Goal: Information Seeking & Learning: Learn about a topic

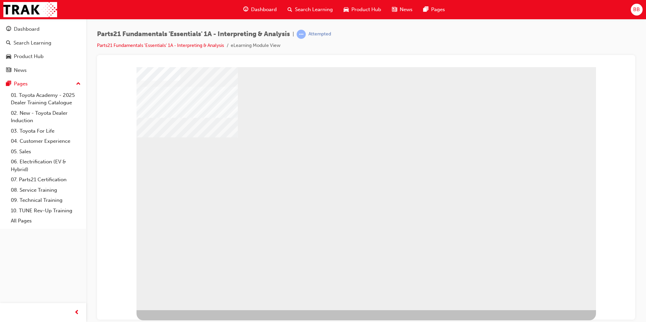
click at [179, 322] on div "NEXT Trigger this button to go to the next slide" at bounding box center [157, 328] width 43 height 12
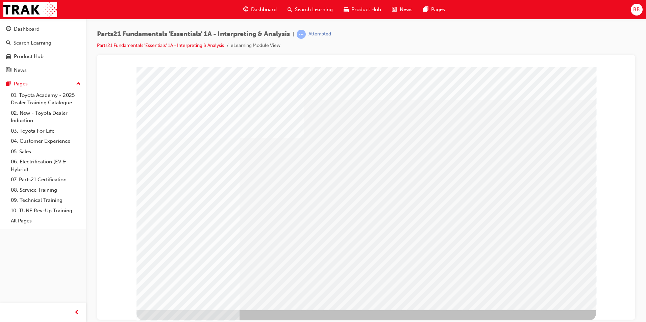
click at [211, 220] on div "multistate" at bounding box center [365, 188] width 459 height 243
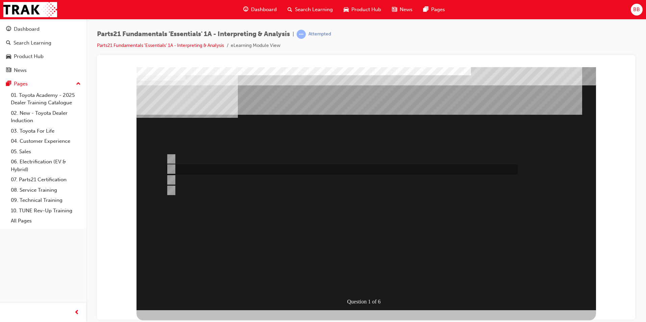
click at [177, 168] on div at bounding box center [339, 169] width 351 height 10
radio input "true"
click at [173, 188] on input "Bonnet Protector Fitting Kit" at bounding box center [169, 190] width 7 height 7
radio input "true"
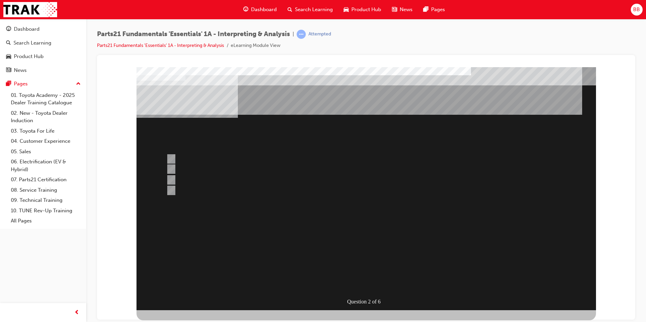
click at [171, 158] on input "TAPS" at bounding box center [169, 158] width 7 height 7
radio input "true"
click at [171, 158] on input "TASS" at bounding box center [169, 158] width 7 height 7
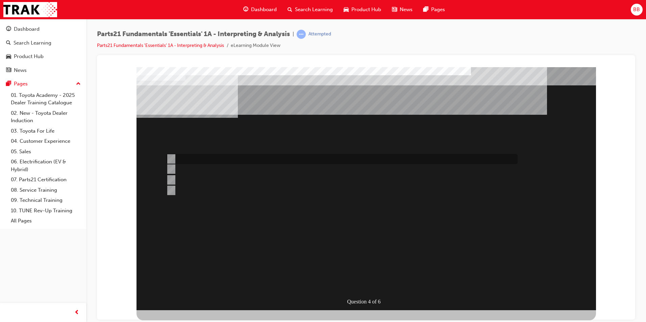
radio input "true"
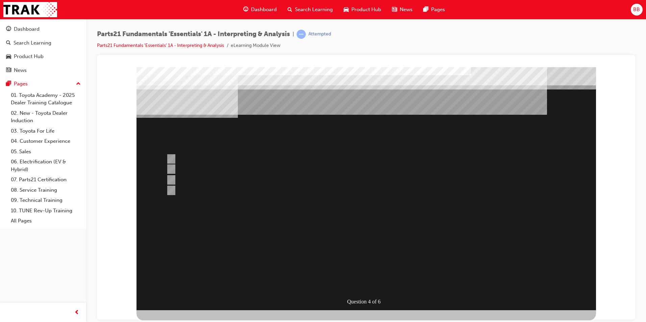
click at [172, 178] on div at bounding box center [365, 188] width 459 height 243
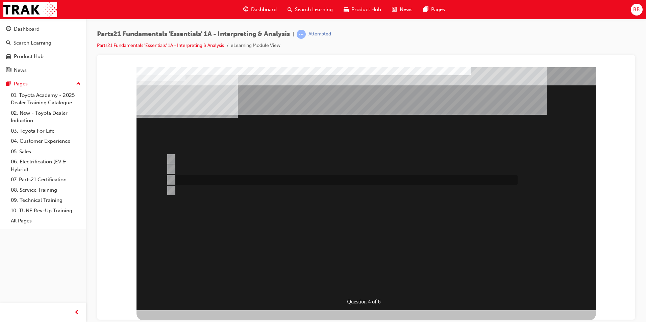
click at [172, 177] on input "Info Hub" at bounding box center [169, 179] width 7 height 7
radio input "true"
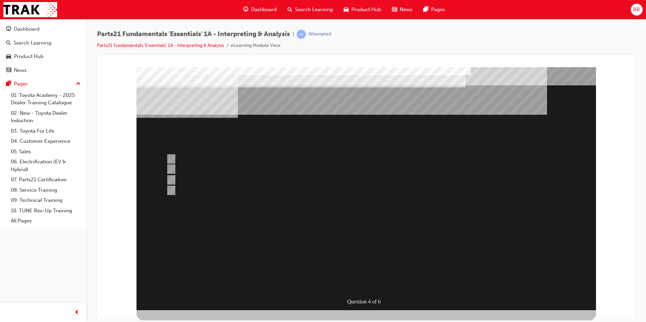
click at [299, 247] on div at bounding box center [365, 188] width 459 height 243
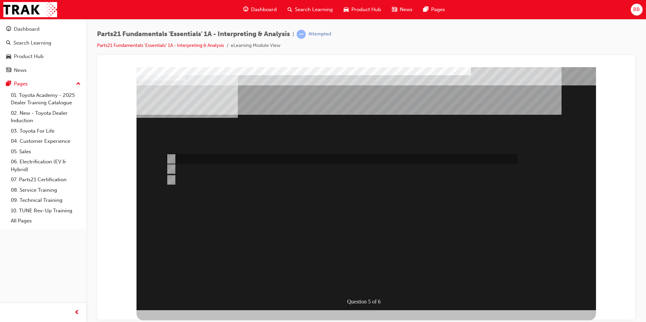
click at [172, 158] on input "Microcat" at bounding box center [169, 158] width 7 height 7
radio input "true"
click at [172, 179] on input "Both" at bounding box center [169, 179] width 7 height 7
radio input "true"
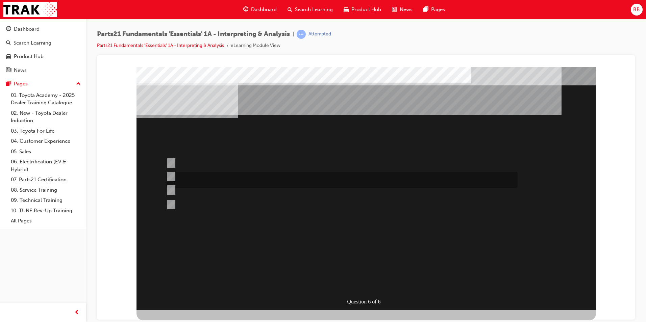
click at [170, 177] on input "Microcat - JPIO" at bounding box center [169, 176] width 7 height 7
radio input "true"
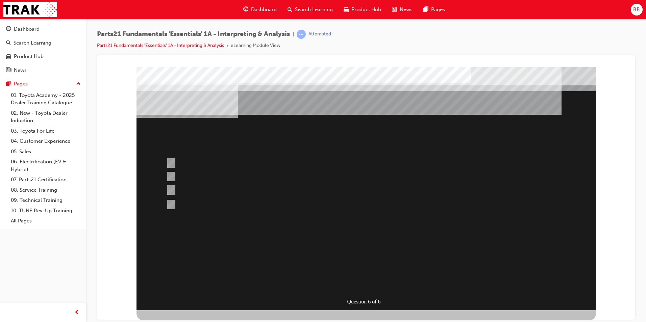
drag, startPoint x: 336, startPoint y: 249, endPoint x: 336, endPoint y: 241, distance: 7.8
click at [336, 241] on div at bounding box center [365, 188] width 459 height 243
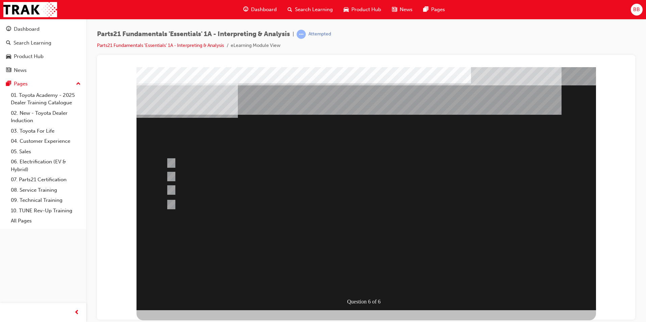
click at [340, 285] on div "" at bounding box center [365, 296] width 459 height 22
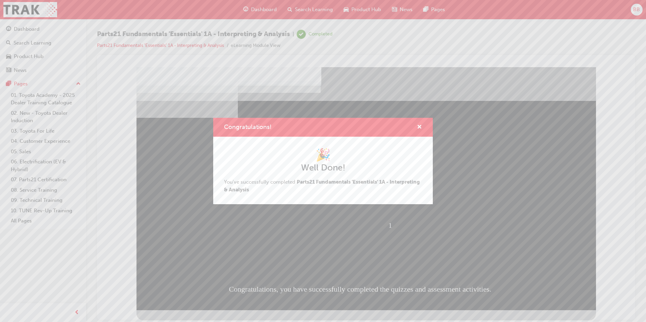
click at [422, 126] on div "Congratulations!" at bounding box center [323, 127] width 220 height 19
click at [417, 128] on span "cross-icon" at bounding box center [419, 128] width 5 height 6
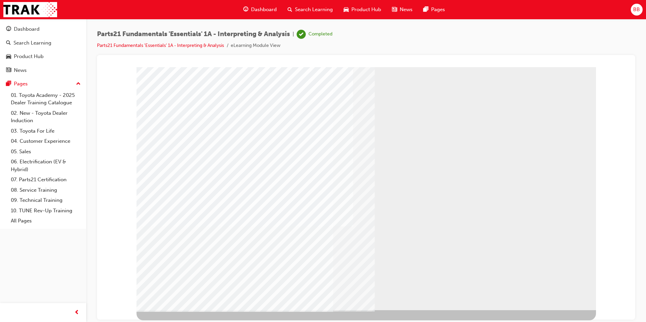
click at [28, 27] on div "Dashboard" at bounding box center [27, 29] width 26 height 8
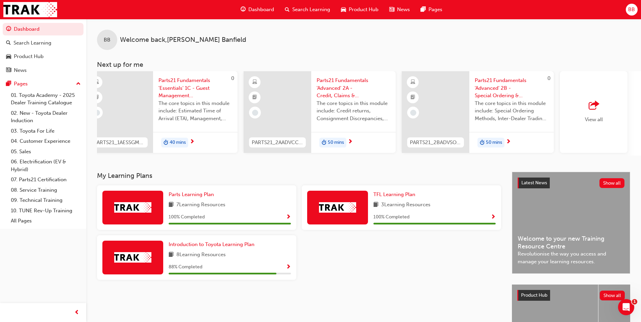
scroll to position [0, 332]
click at [226, 159] on div "BB Welcome back , [PERSON_NAME] Next up for me 240 CCC Confident Customer Conve…" at bounding box center [363, 95] width 555 height 153
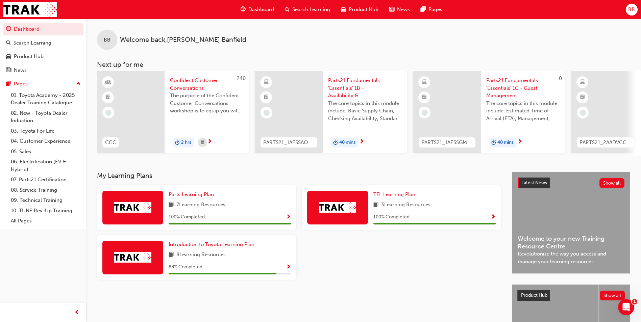
click at [352, 94] on span "Parts21 Fundamentals 'Essentials' 1B - Availability & Standard Ordering eLearni…" at bounding box center [365, 88] width 74 height 23
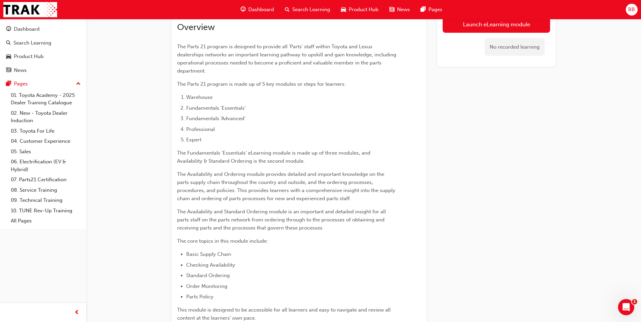
scroll to position [15, 0]
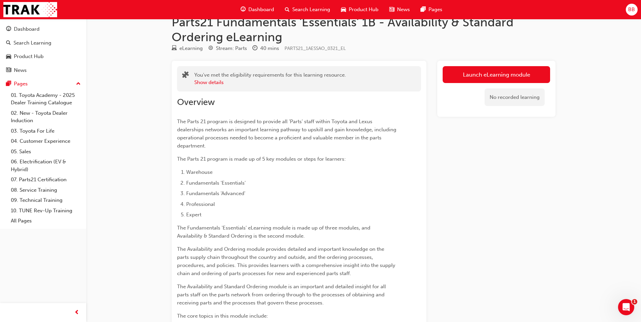
click at [482, 61] on div "Launch eLearning module No recorded learning" at bounding box center [496, 89] width 118 height 56
click at [481, 77] on link "Launch eLearning module" at bounding box center [495, 74] width 107 height 17
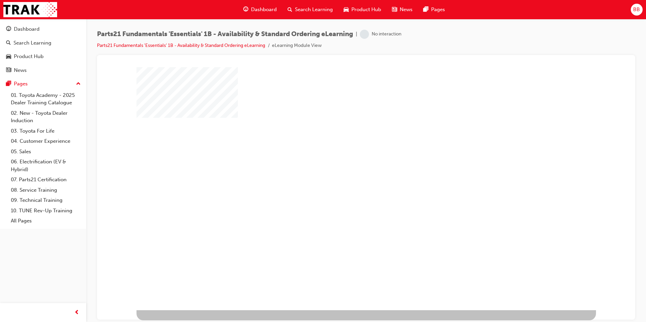
click at [347, 169] on div "play" at bounding box center [347, 169] width 0 height 0
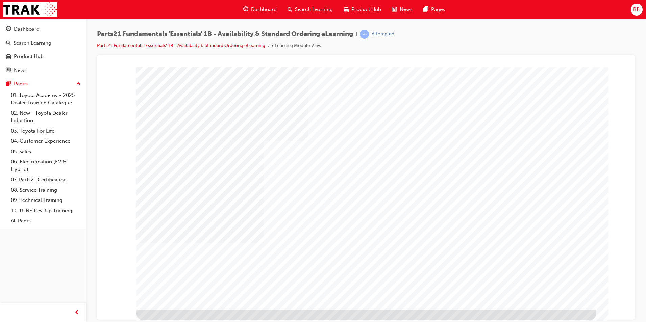
type input "[PERSON_NAME]"
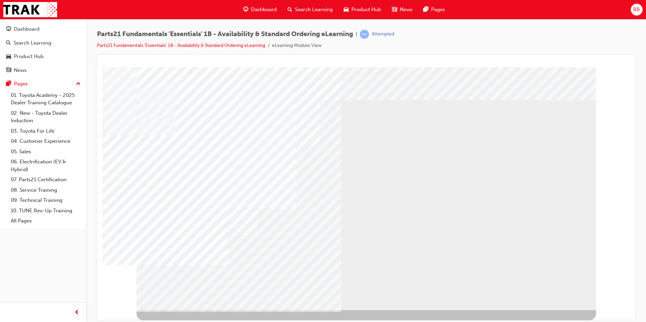
drag, startPoint x: 556, startPoint y: 290, endPoint x: 558, endPoint y: 294, distance: 4.4
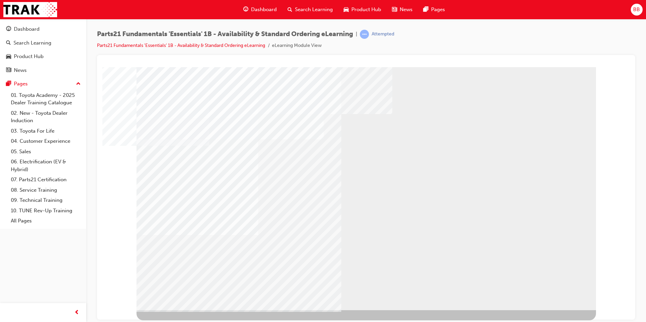
drag, startPoint x: 272, startPoint y: 169, endPoint x: 310, endPoint y: 190, distance: 43.6
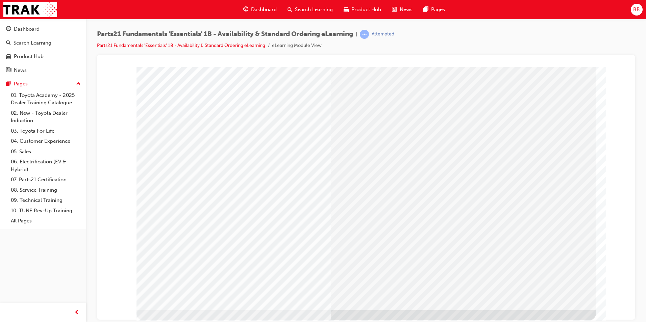
drag, startPoint x: 273, startPoint y: 156, endPoint x: 289, endPoint y: 155, distance: 16.3
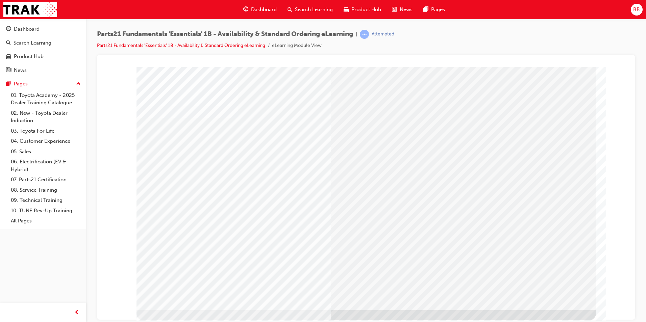
drag, startPoint x: 376, startPoint y: 221, endPoint x: 532, endPoint y: 249, distance: 158.1
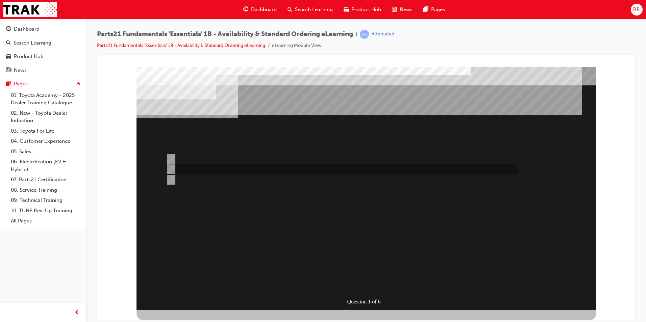
click at [167, 169] on input "Toyota Parts Centre" at bounding box center [169, 168] width 7 height 7
radio input "true"
click at [172, 171] on input "Overseas" at bounding box center [169, 168] width 7 height 7
radio input "true"
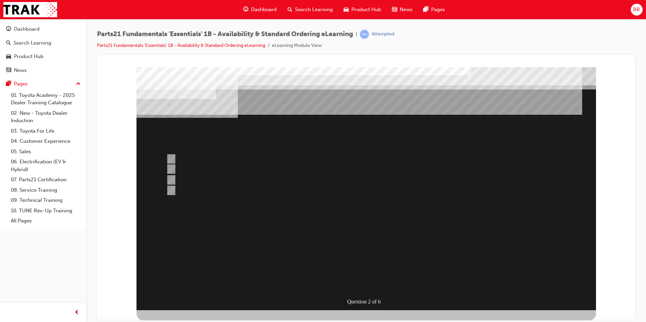
click at [173, 180] on div at bounding box center [365, 188] width 459 height 243
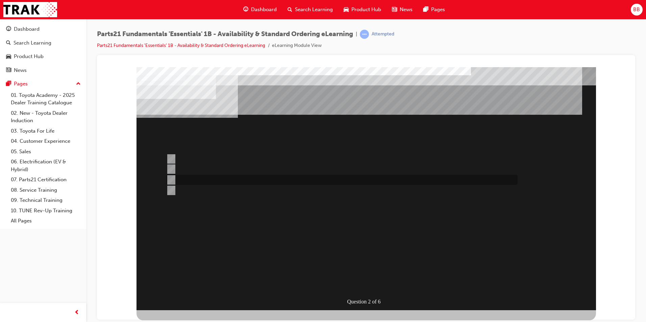
click at [167, 178] on input "Vendor Direct" at bounding box center [169, 179] width 7 height 7
radio input "true"
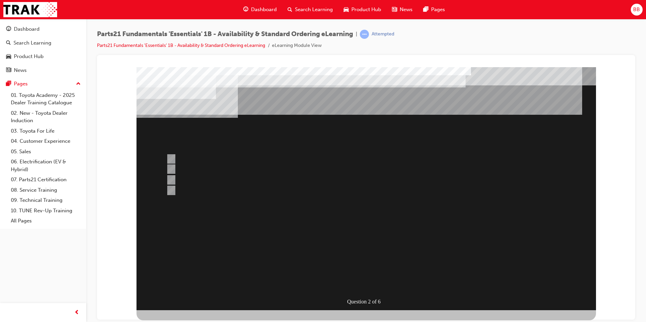
click at [322, 253] on div at bounding box center [365, 188] width 459 height 243
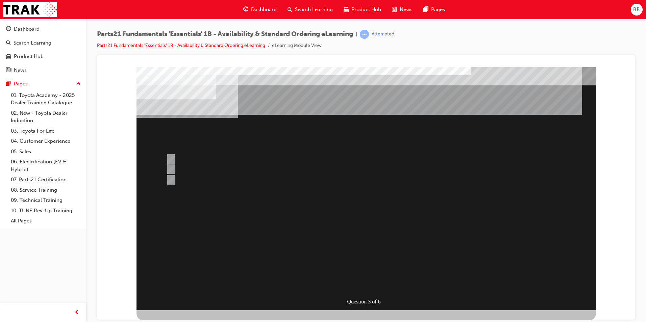
drag, startPoint x: 298, startPoint y: 210, endPoint x: 231, endPoint y: 224, distance: 68.7
click at [231, 224] on div "Question 3 of 6" at bounding box center [365, 188] width 459 height 243
click at [173, 179] on input "Both" at bounding box center [169, 179] width 7 height 7
radio input "true"
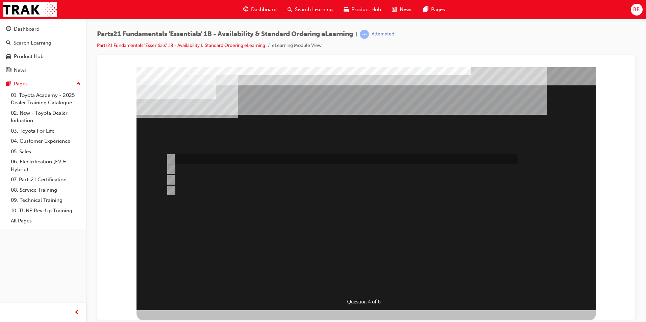
drag, startPoint x: 173, startPoint y: 162, endPoint x: 180, endPoint y: 197, distance: 35.6
click at [181, 228] on div "Question 4 of 6" at bounding box center [365, 188] width 459 height 243
click at [172, 189] on input "3" at bounding box center [169, 190] width 7 height 7
radio input "true"
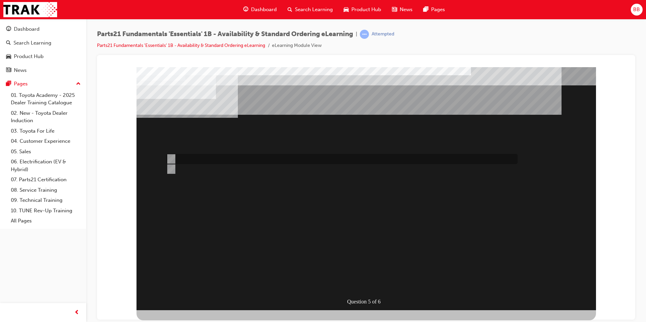
click at [174, 160] on div at bounding box center [339, 159] width 351 height 10
radio input "true"
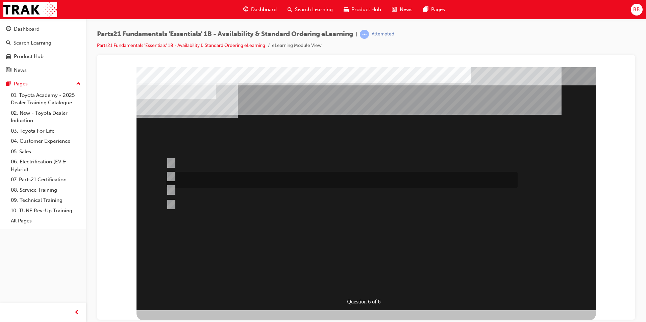
drag, startPoint x: 240, startPoint y: 179, endPoint x: 217, endPoint y: 192, distance: 26.7
click at [217, 192] on div at bounding box center [339, 190] width 351 height 18
radio input "true"
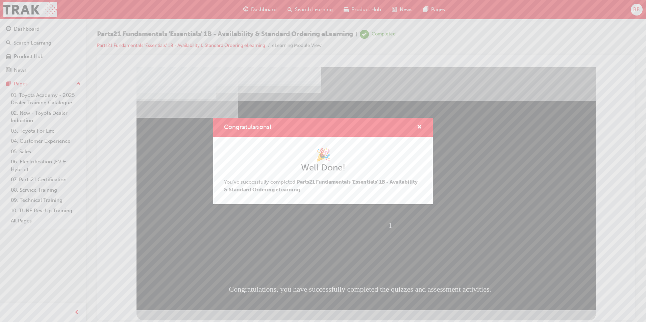
click at [413, 127] on div "Congratulations!" at bounding box center [416, 127] width 10 height 8
click at [418, 125] on span "cross-icon" at bounding box center [419, 128] width 5 height 6
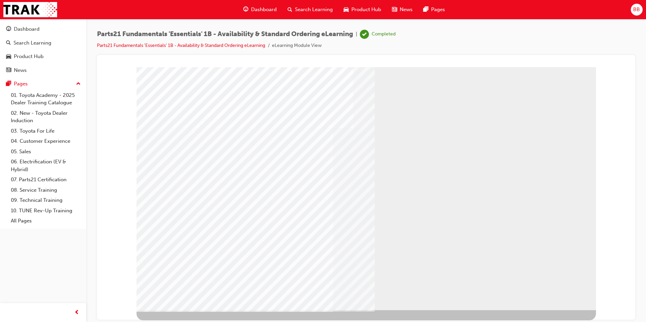
click at [29, 34] on link "Dashboard" at bounding box center [43, 29] width 81 height 12
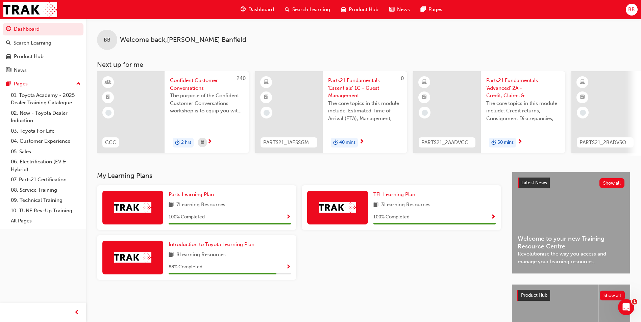
click at [359, 95] on span "Parts21 Fundamentals 'Essentials' 1C - Guest Management eLearning" at bounding box center [365, 88] width 74 height 23
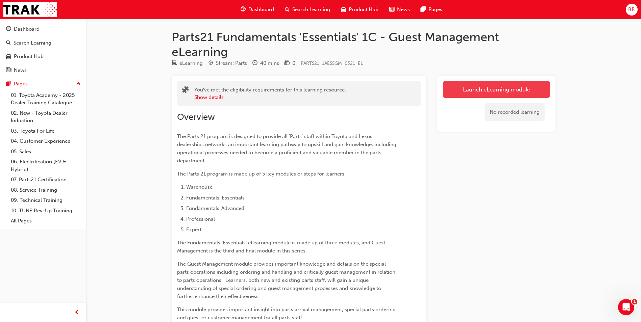
click at [473, 95] on link "Launch eLearning module" at bounding box center [495, 89] width 107 height 17
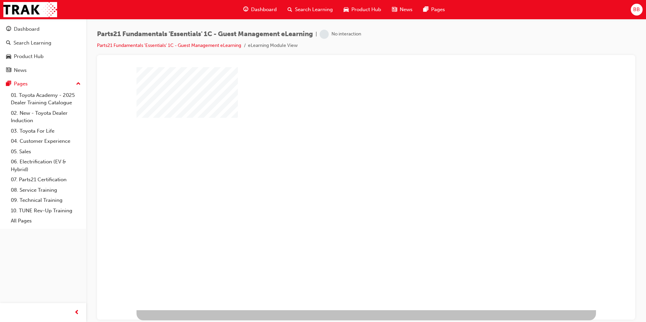
click at [347, 169] on div "play" at bounding box center [347, 169] width 0 height 0
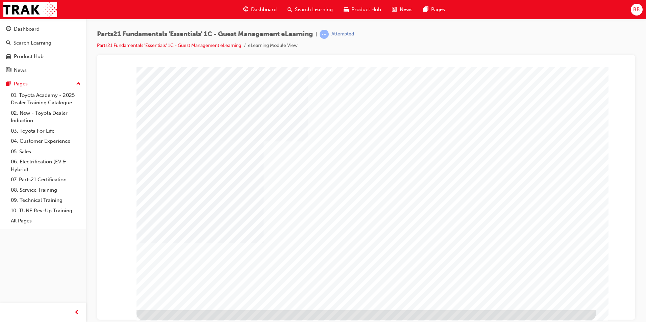
type input "b"
type input "[PERSON_NAME]"
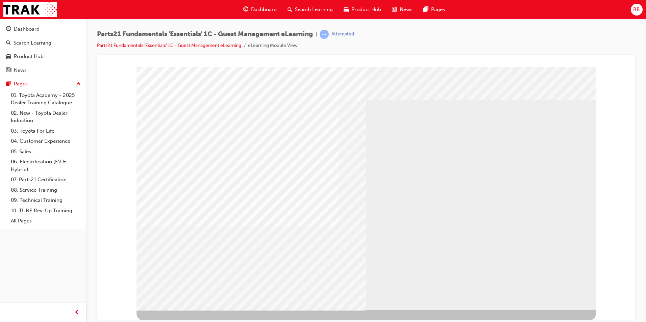
drag, startPoint x: 552, startPoint y: 290, endPoint x: 548, endPoint y: 292, distance: 3.9
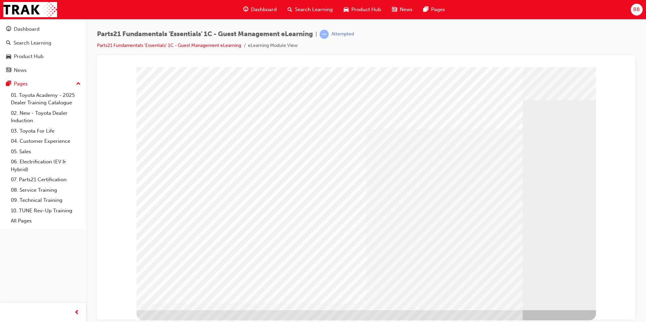
drag, startPoint x: 160, startPoint y: 289, endPoint x: 168, endPoint y: 294, distance: 9.0
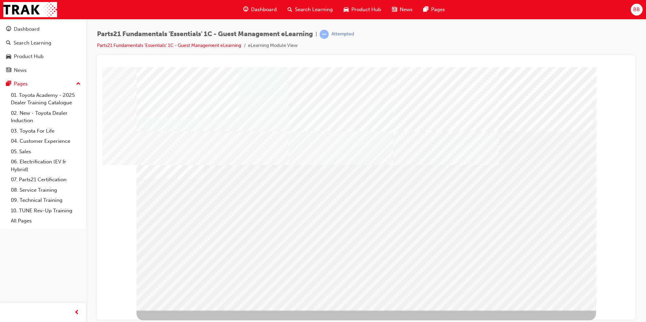
click at [549, 289] on div "multistate" at bounding box center [365, 188] width 459 height 243
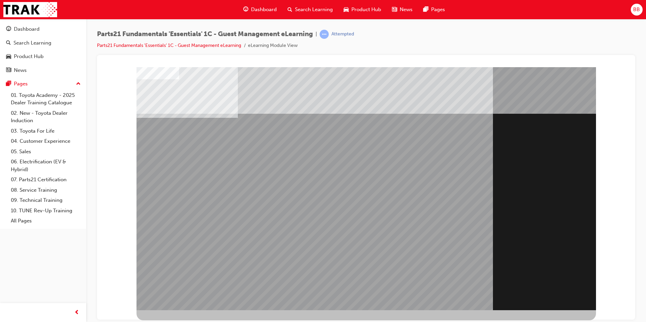
click at [549, 286] on div "Section Title Page" at bounding box center [365, 188] width 459 height 243
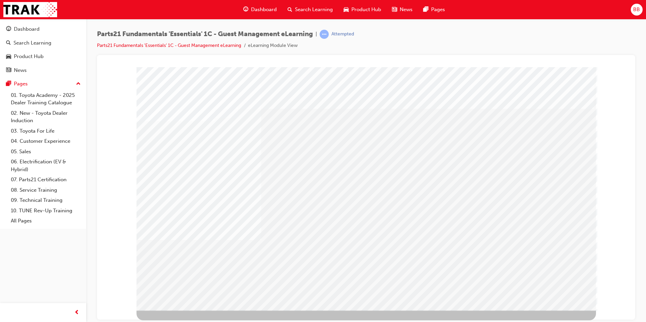
drag, startPoint x: 468, startPoint y: 182, endPoint x: 513, endPoint y: 184, distance: 45.7
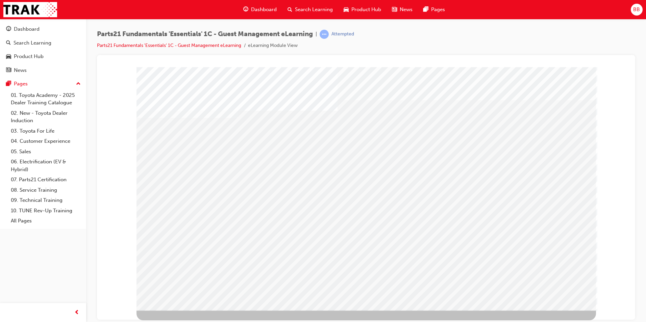
drag, startPoint x: 171, startPoint y: 245, endPoint x: 404, endPoint y: 142, distance: 254.5
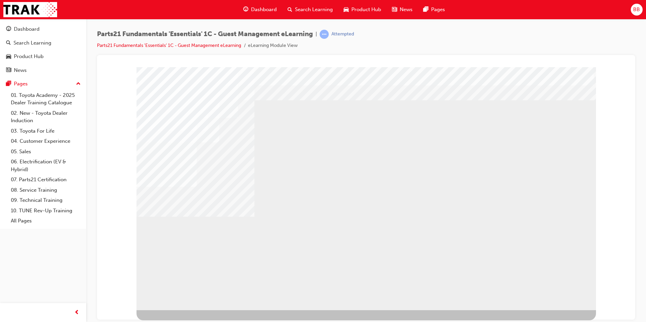
click at [191, 249] on div "multistate" at bounding box center [365, 188] width 459 height 243
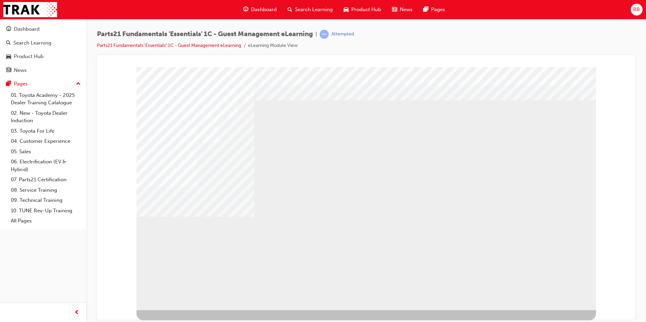
click at [560, 306] on div "multistate" at bounding box center [365, 188] width 459 height 243
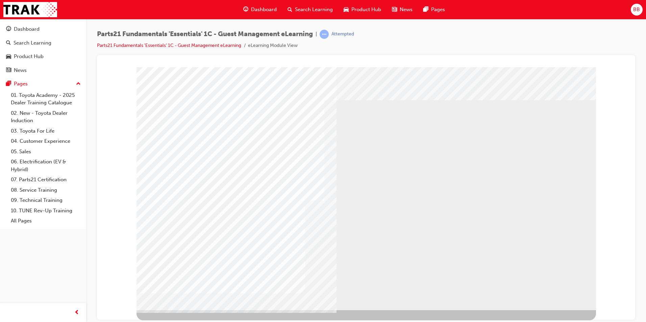
drag, startPoint x: 538, startPoint y: 295, endPoint x: 478, endPoint y: 276, distance: 63.6
click at [478, 276] on div "" at bounding box center [365, 188] width 459 height 243
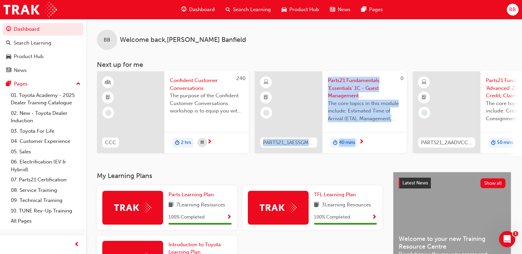
drag, startPoint x: 283, startPoint y: 155, endPoint x: 390, endPoint y: 161, distance: 107.9
click at [390, 161] on div "BB Welcome back , Blake Banfield Next up for me 240 CCC Confident Customer Conv…" at bounding box center [304, 95] width 436 height 153
click at [353, 103] on span "The core topics in this module include: Estimated Time of Arrival (ETA), Manage…" at bounding box center [365, 111] width 74 height 23
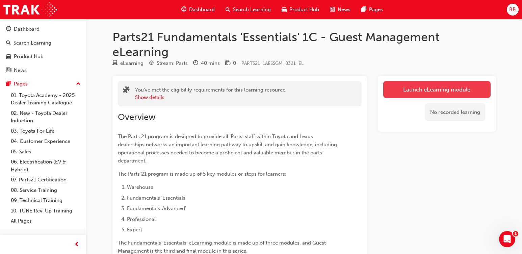
click at [411, 86] on link "Launch eLearning module" at bounding box center [436, 89] width 107 height 17
